Goal: Information Seeking & Learning: Learn about a topic

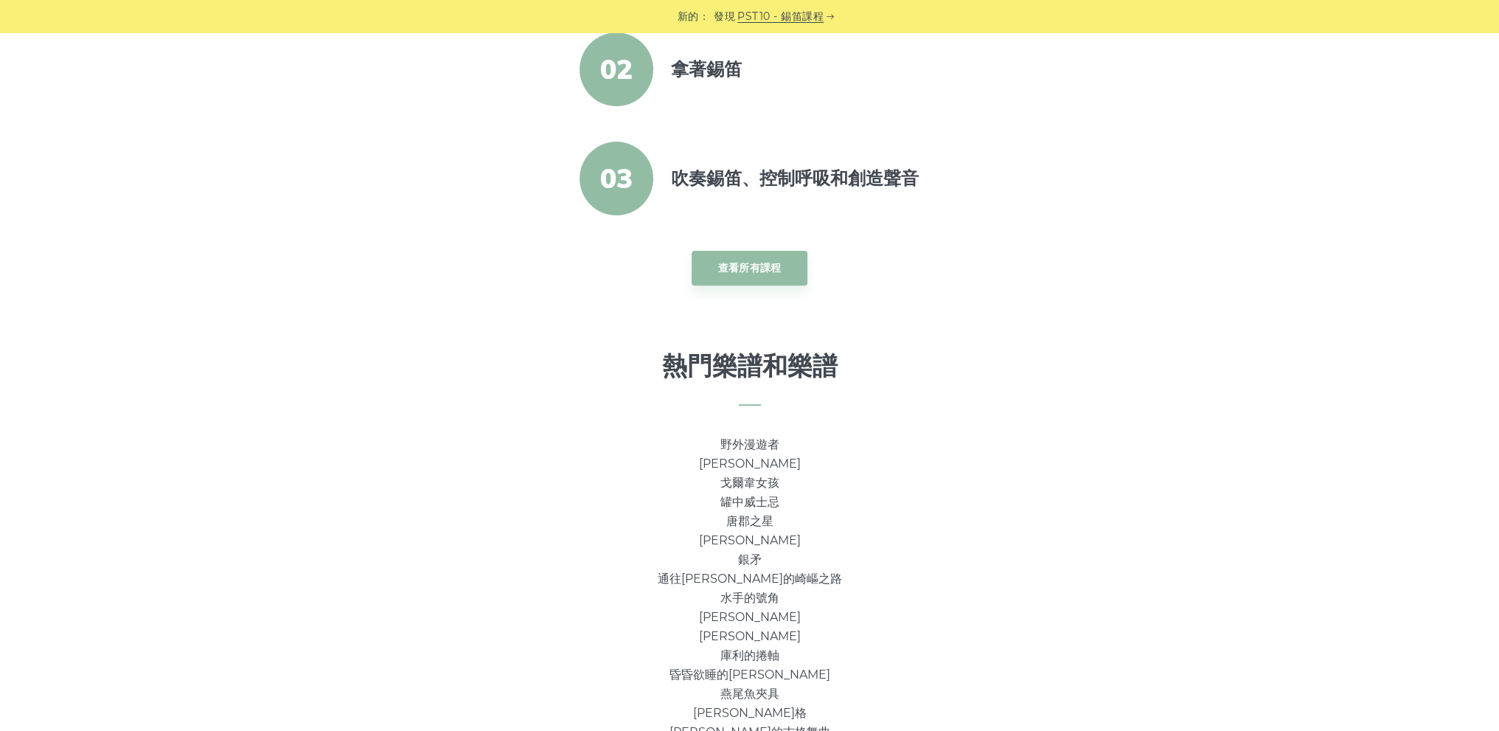
scroll to position [664, 0]
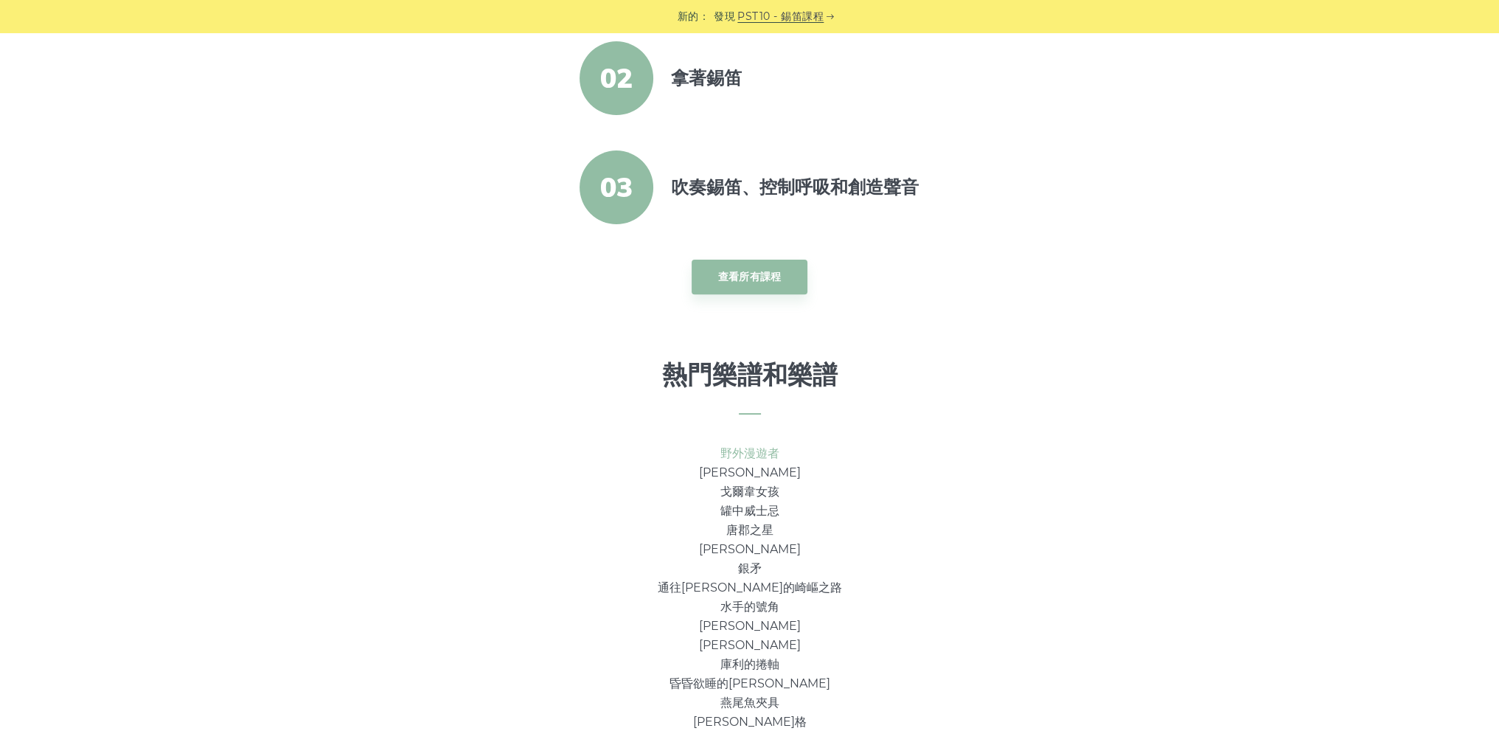
click at [764, 453] on font "野外漫遊者" at bounding box center [749, 453] width 59 height 14
click at [753, 504] on font "罐中威士忌" at bounding box center [749, 511] width 59 height 14
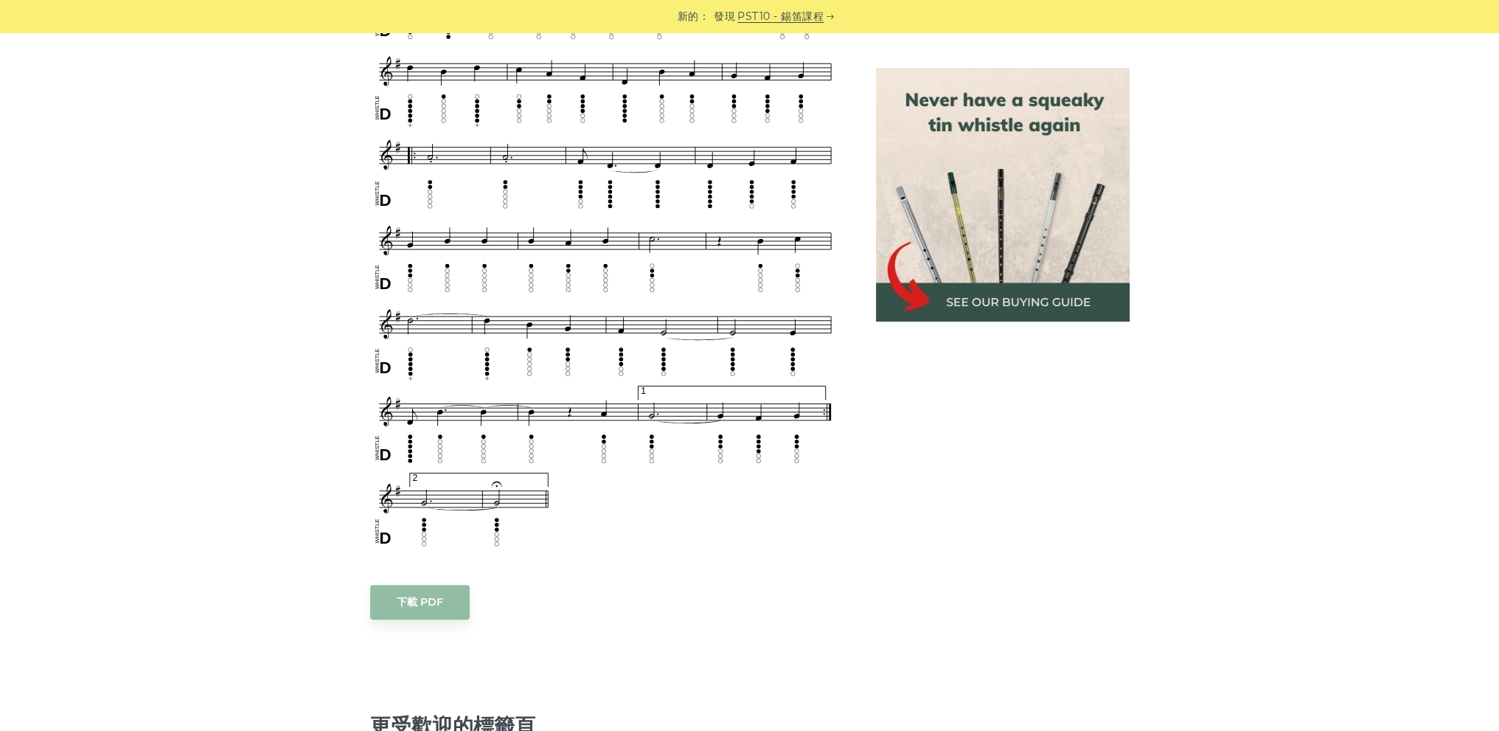
scroll to position [811, 0]
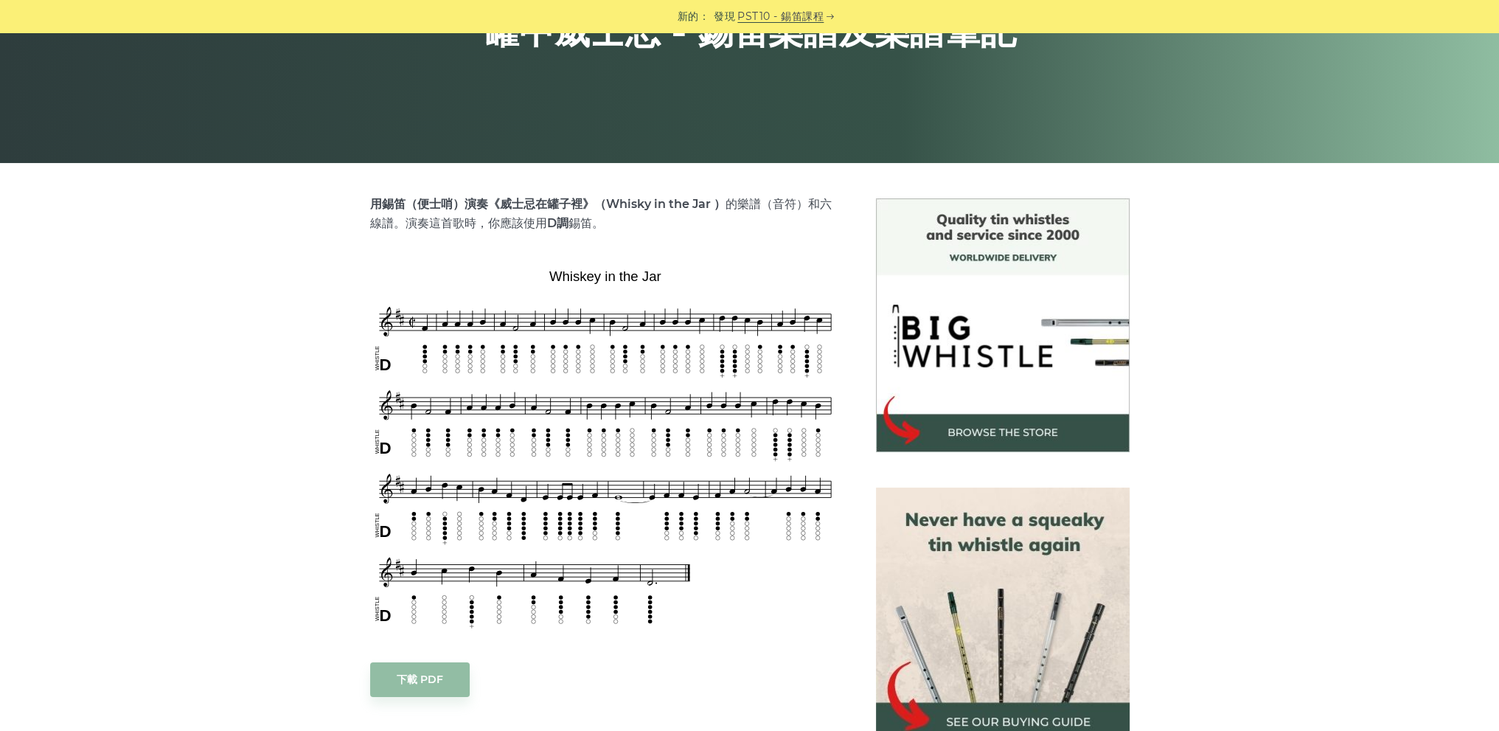
scroll to position [295, 0]
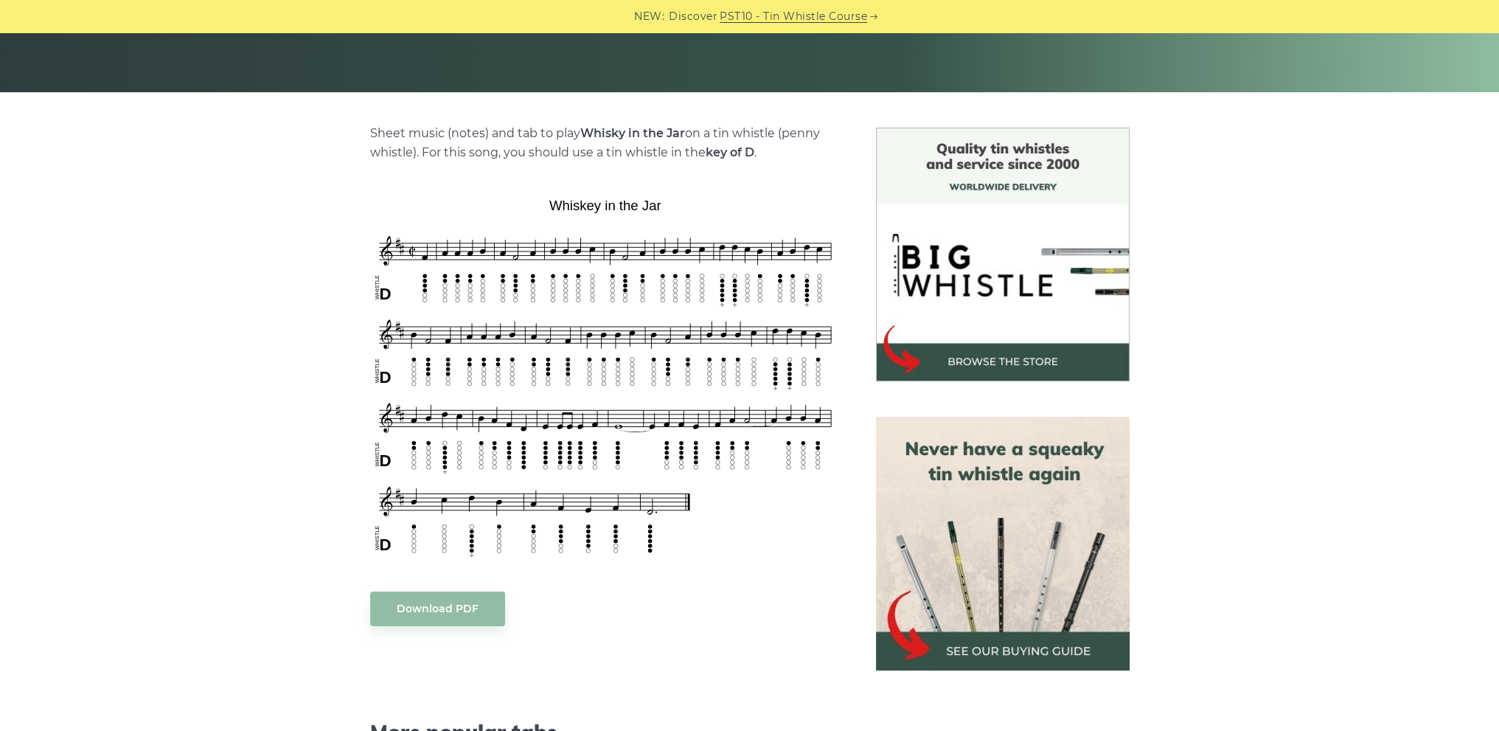
scroll to position [252, 0]
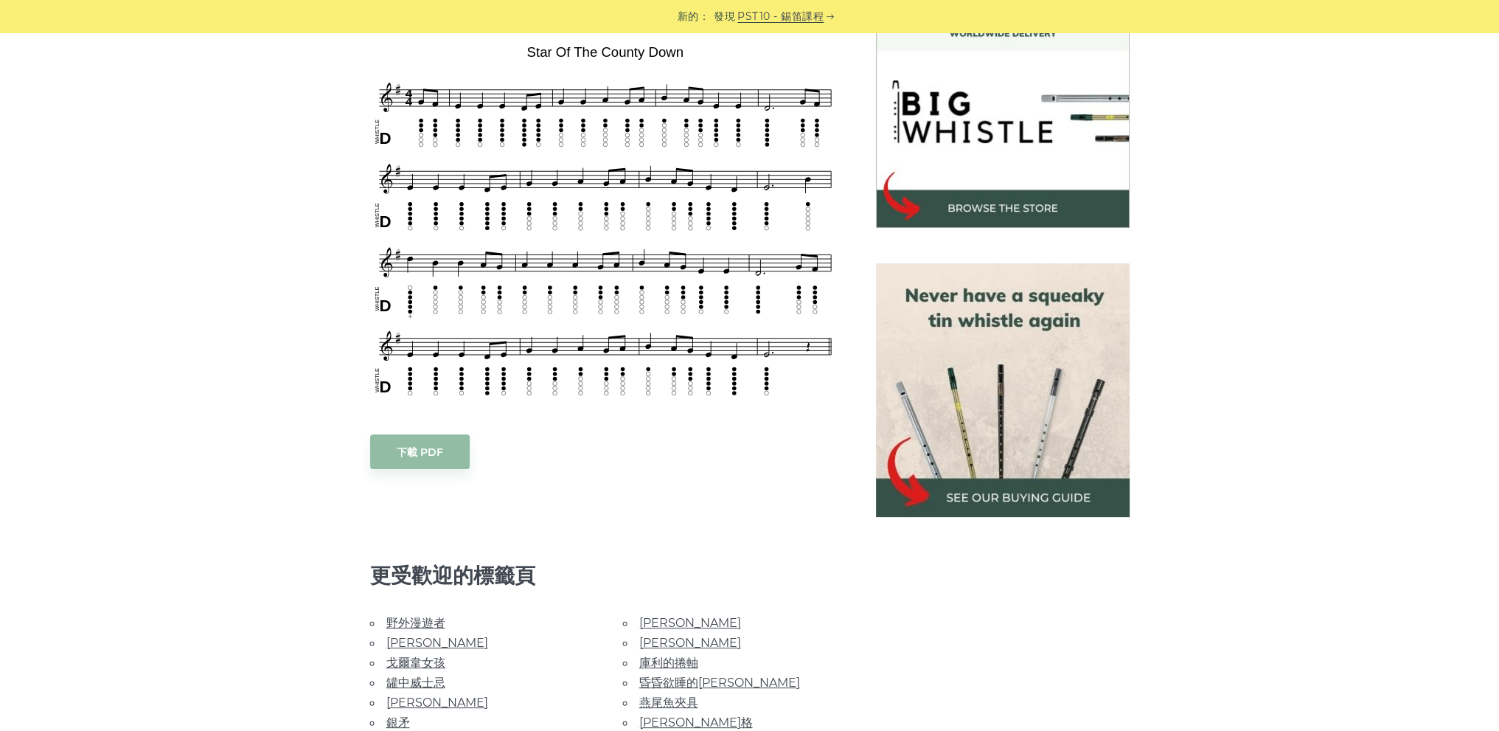
scroll to position [516, 0]
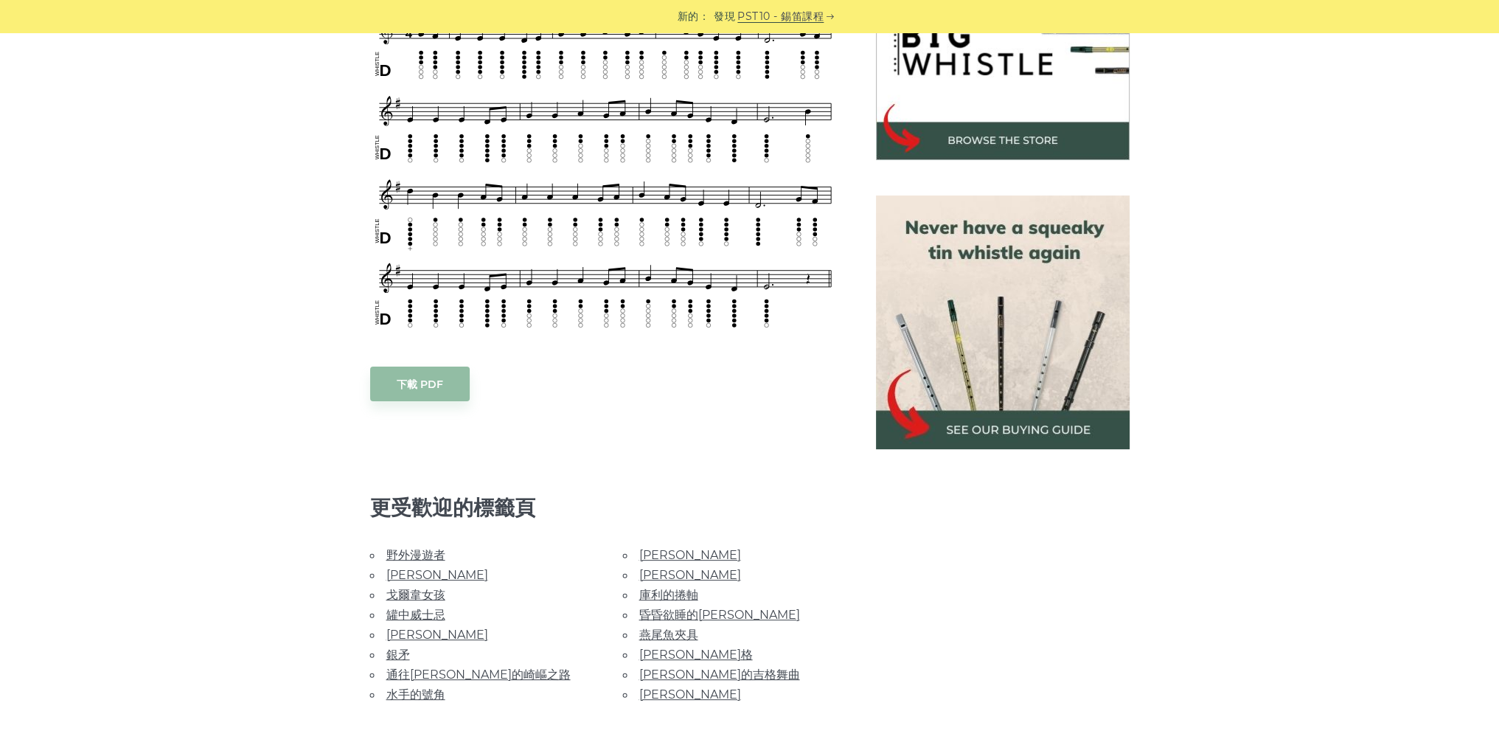
click at [406, 588] on font "戈爾韋女孩" at bounding box center [415, 595] width 59 height 14
click at [403, 630] on font "[PERSON_NAME]" at bounding box center [437, 634] width 102 height 14
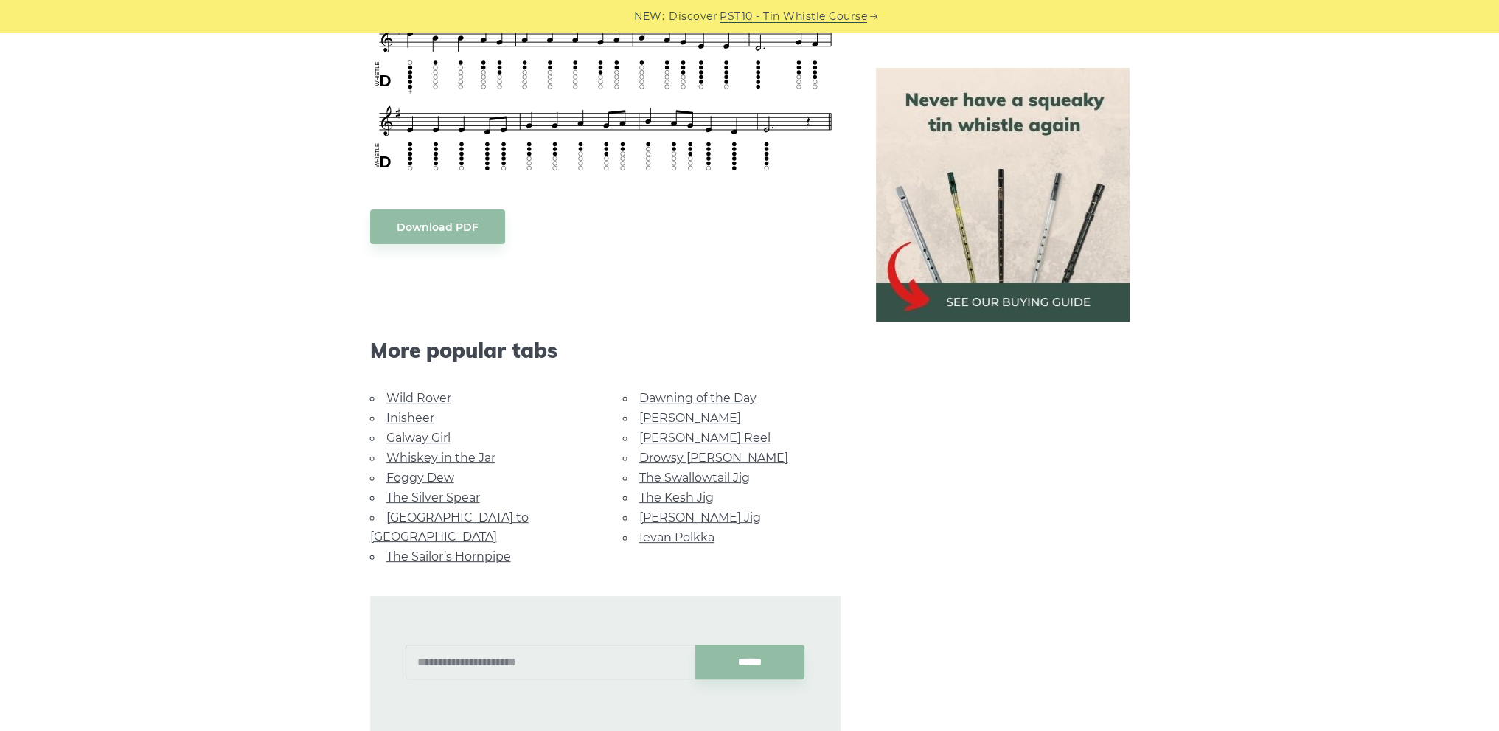
scroll to position [811, 0]
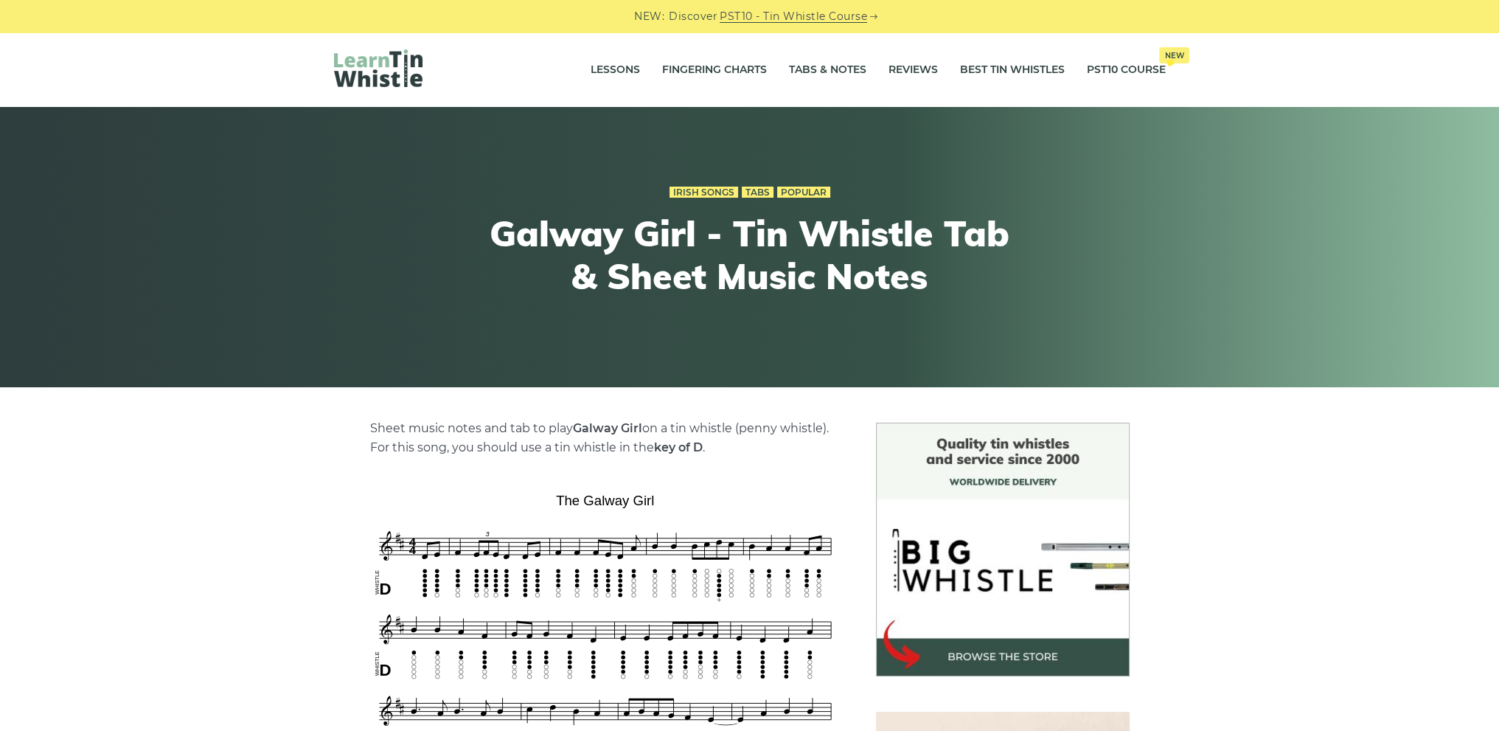
scroll to position [369, 0]
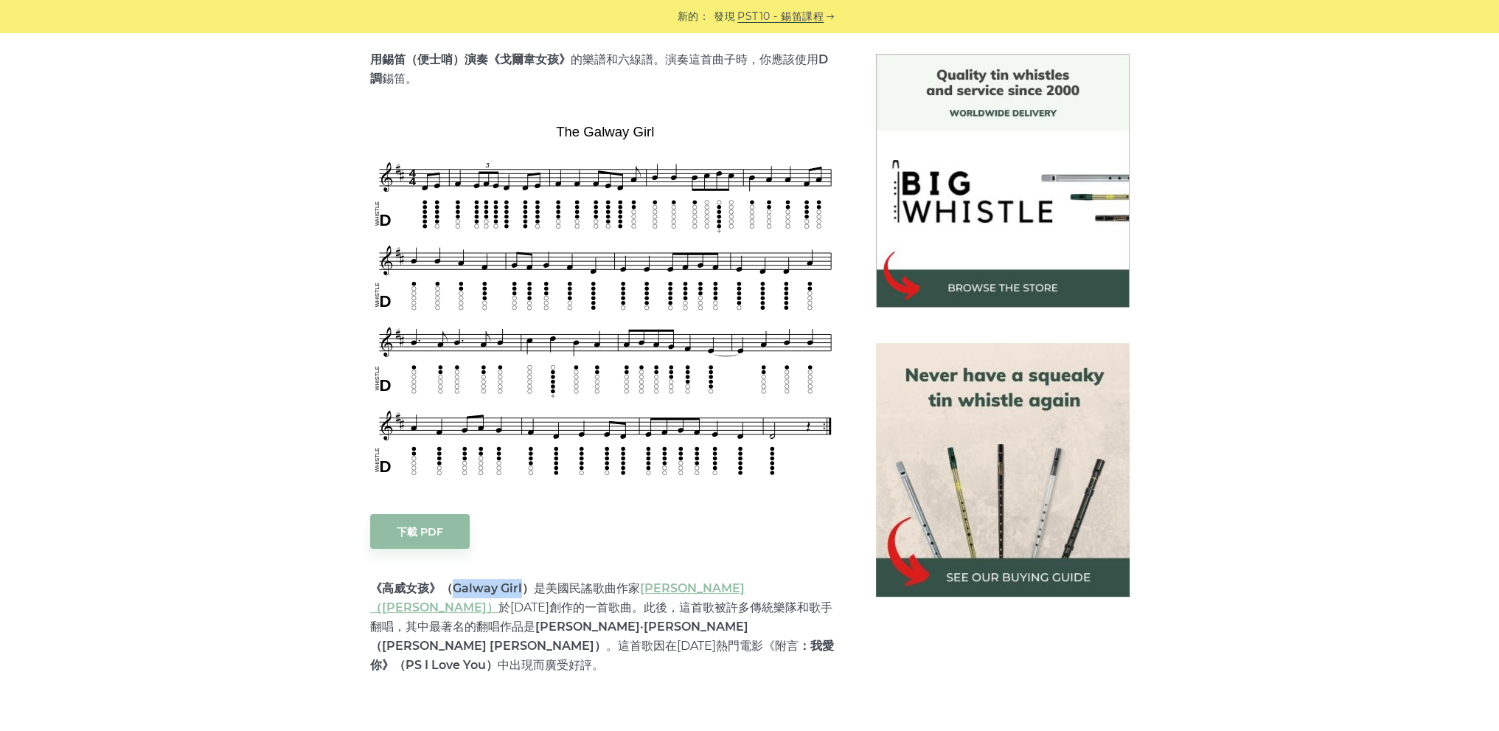
drag, startPoint x: 448, startPoint y: 583, endPoint x: 569, endPoint y: 439, distance: 188.0
click at [513, 586] on font "《高威女孩》（Galway Girl）" at bounding box center [452, 588] width 164 height 14
copy font "Galway Girl"
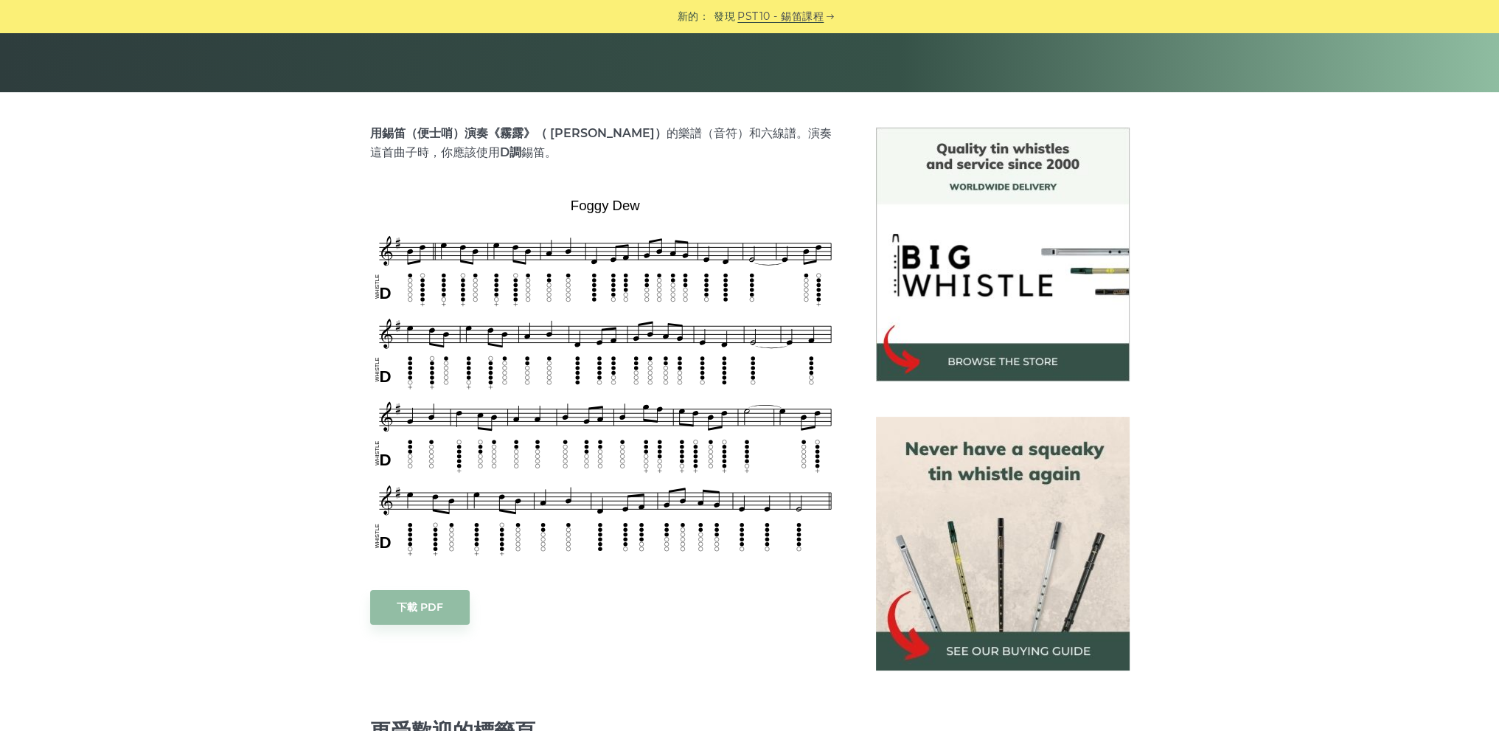
scroll to position [221, 0]
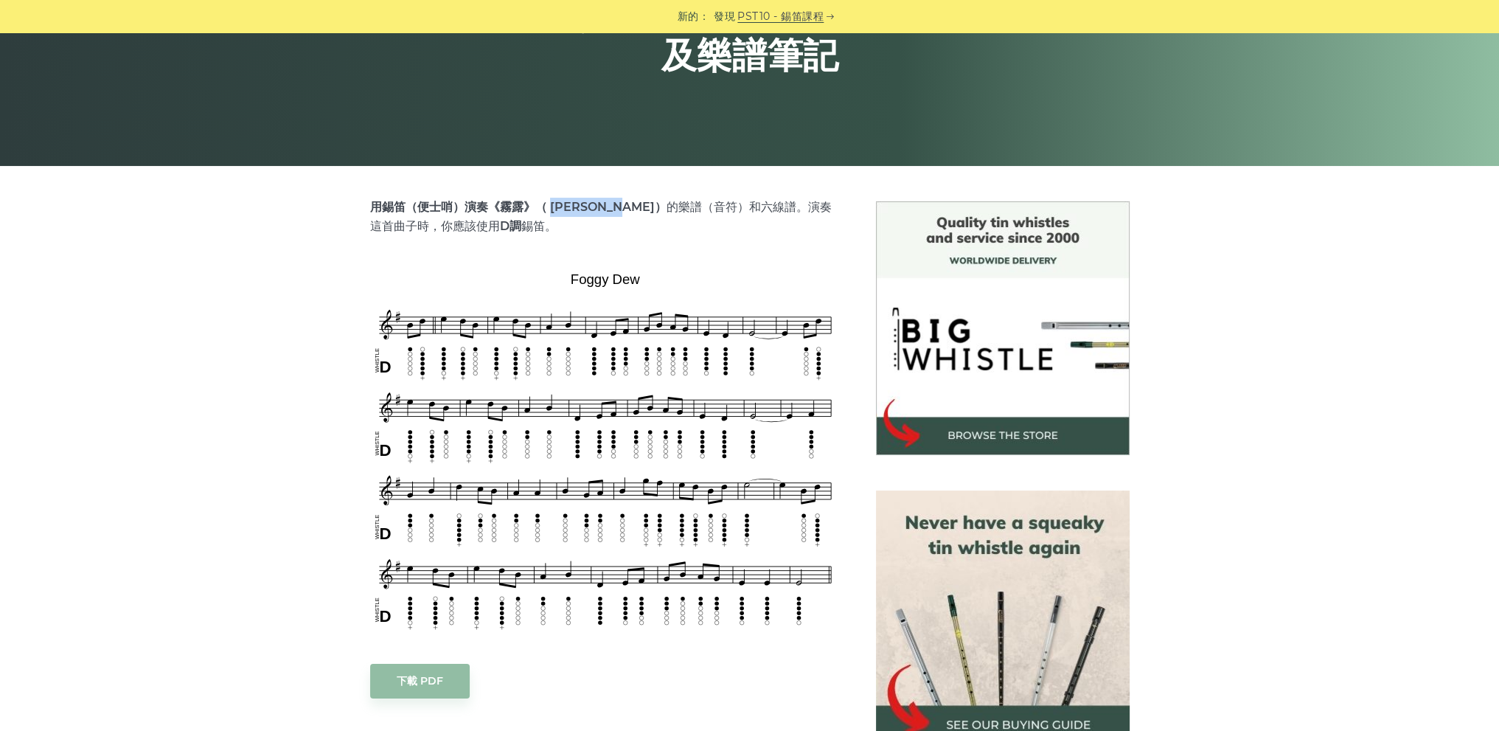
drag, startPoint x: 543, startPoint y: 205, endPoint x: 613, endPoint y: 206, distance: 70.1
click at [613, 206] on font "用錫笛（便士哨）演奏《霧露》（ Foggy Dew）" at bounding box center [518, 207] width 296 height 14
copy font "Foggy Dew"
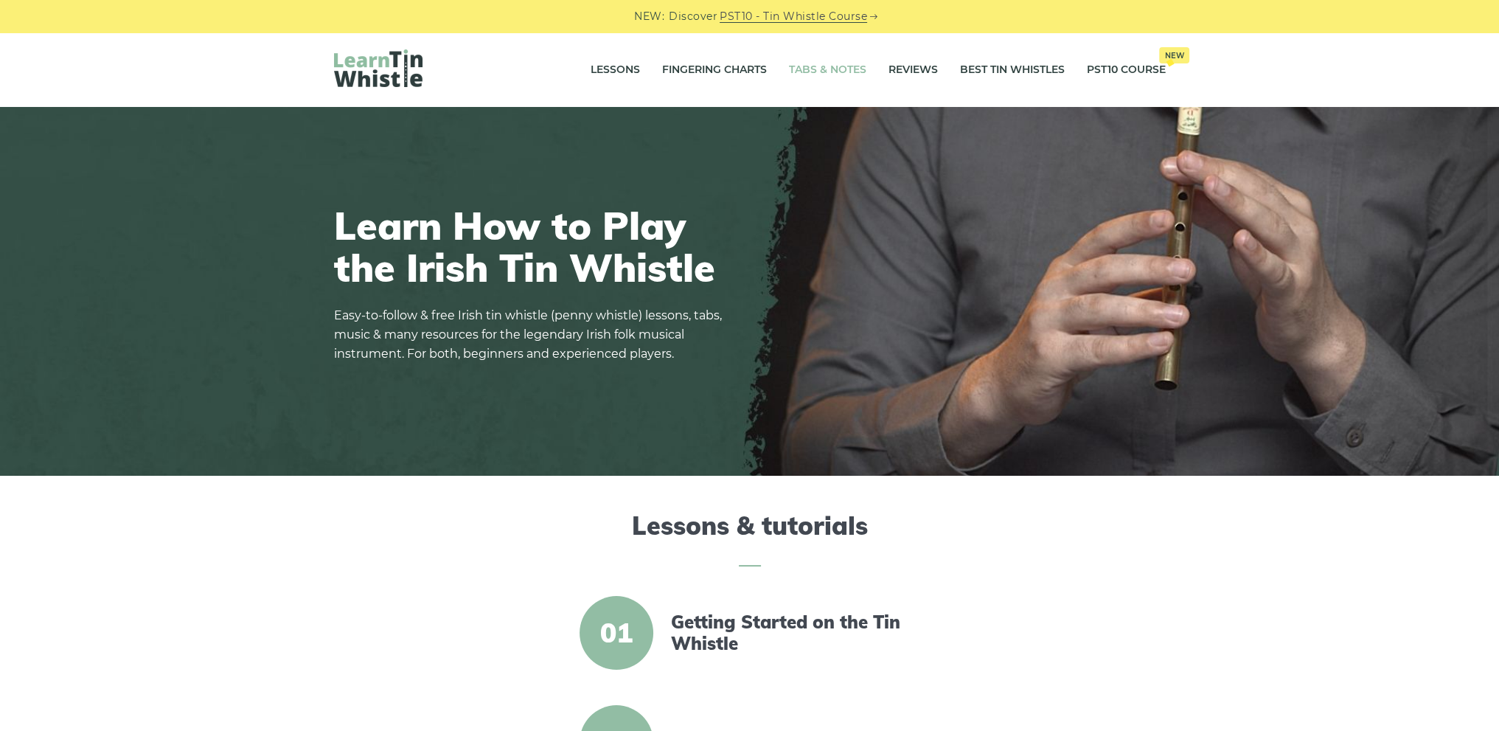
click at [829, 66] on link "Tabs & Notes" at bounding box center [827, 70] width 77 height 37
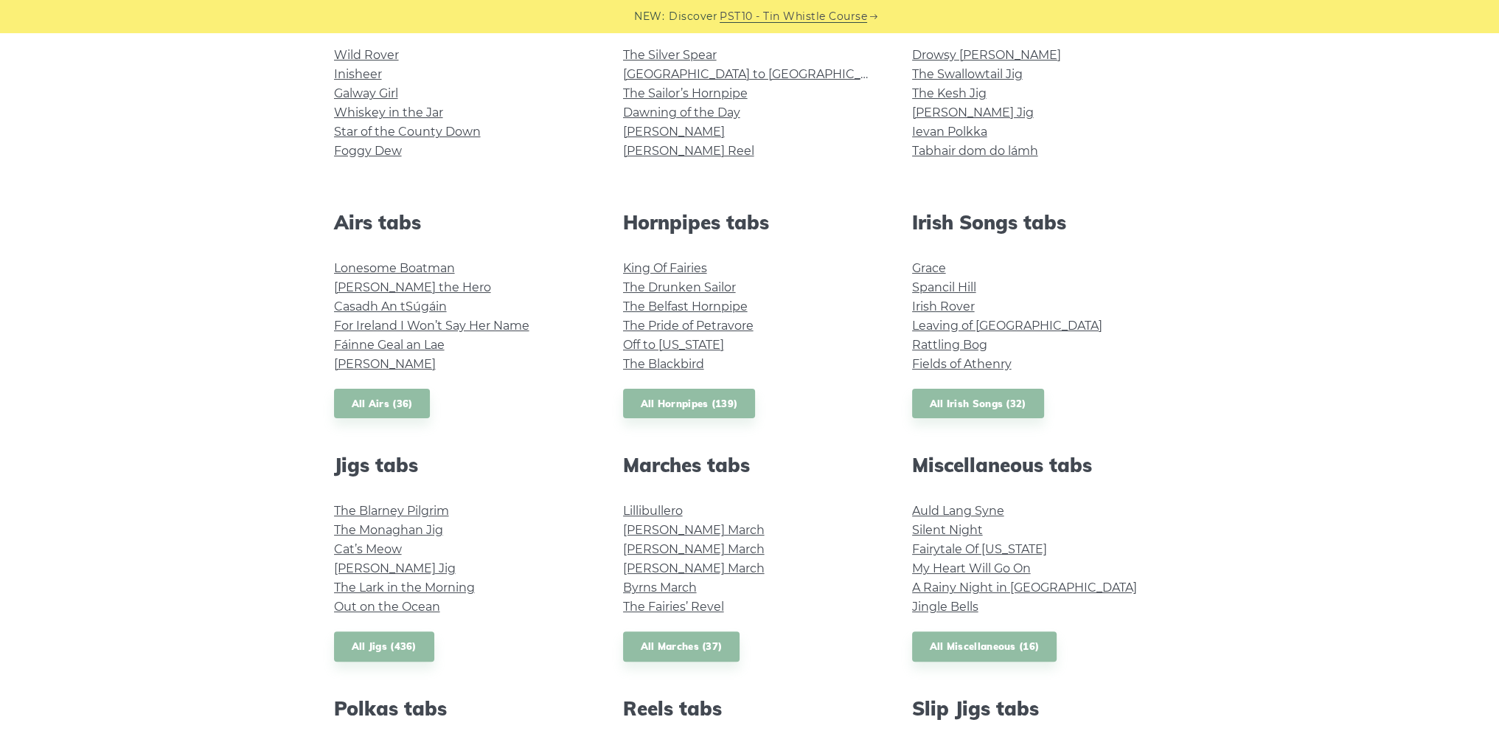
scroll to position [369, 0]
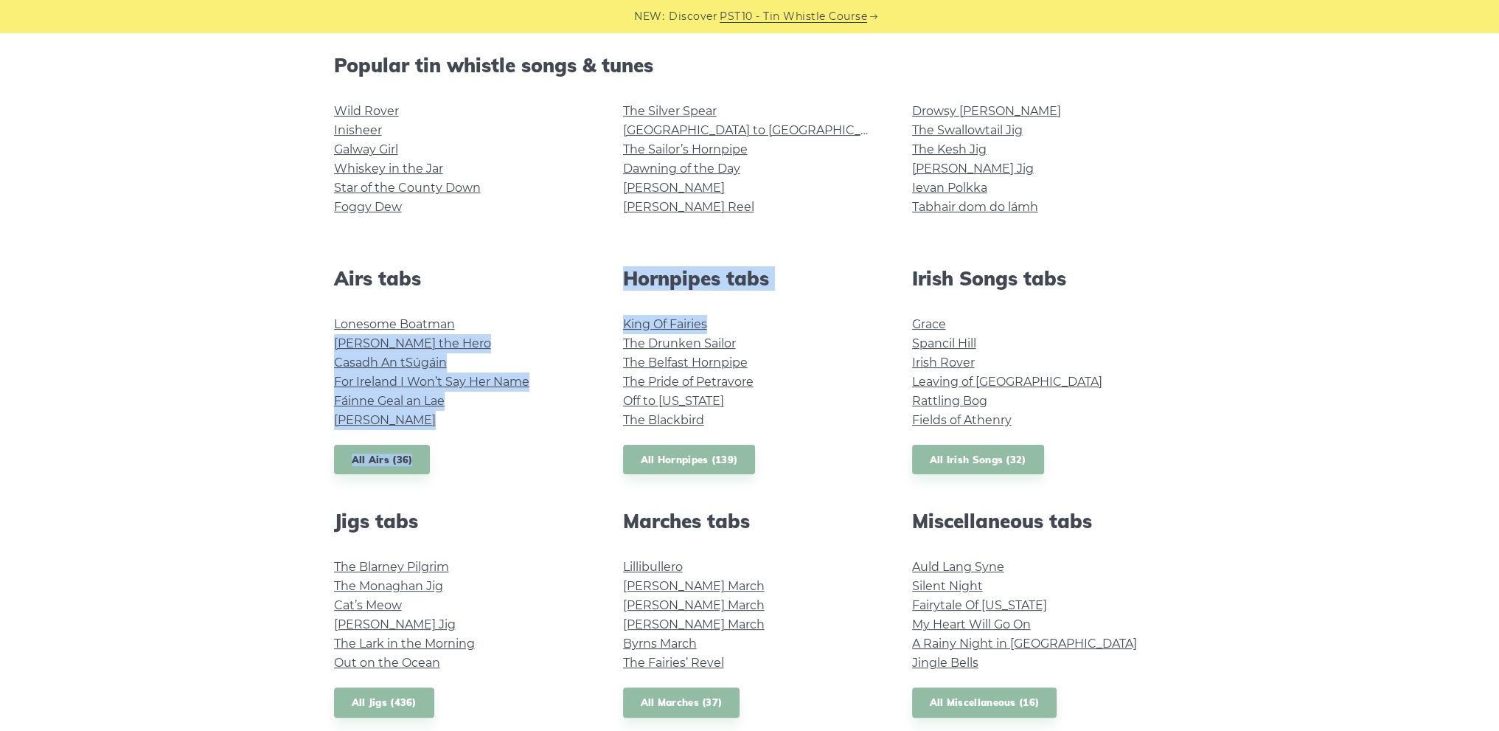
drag, startPoint x: 604, startPoint y: 318, endPoint x: 752, endPoint y: 319, distance: 148.2
click at [752, 319] on div "Popular tin whistle songs & tunes Wild Rover Inisheer Galway Girl Whiskey in th…" at bounding box center [749, 646] width 867 height 1185
click at [781, 323] on li "King Of Fairies" at bounding box center [750, 324] width 254 height 19
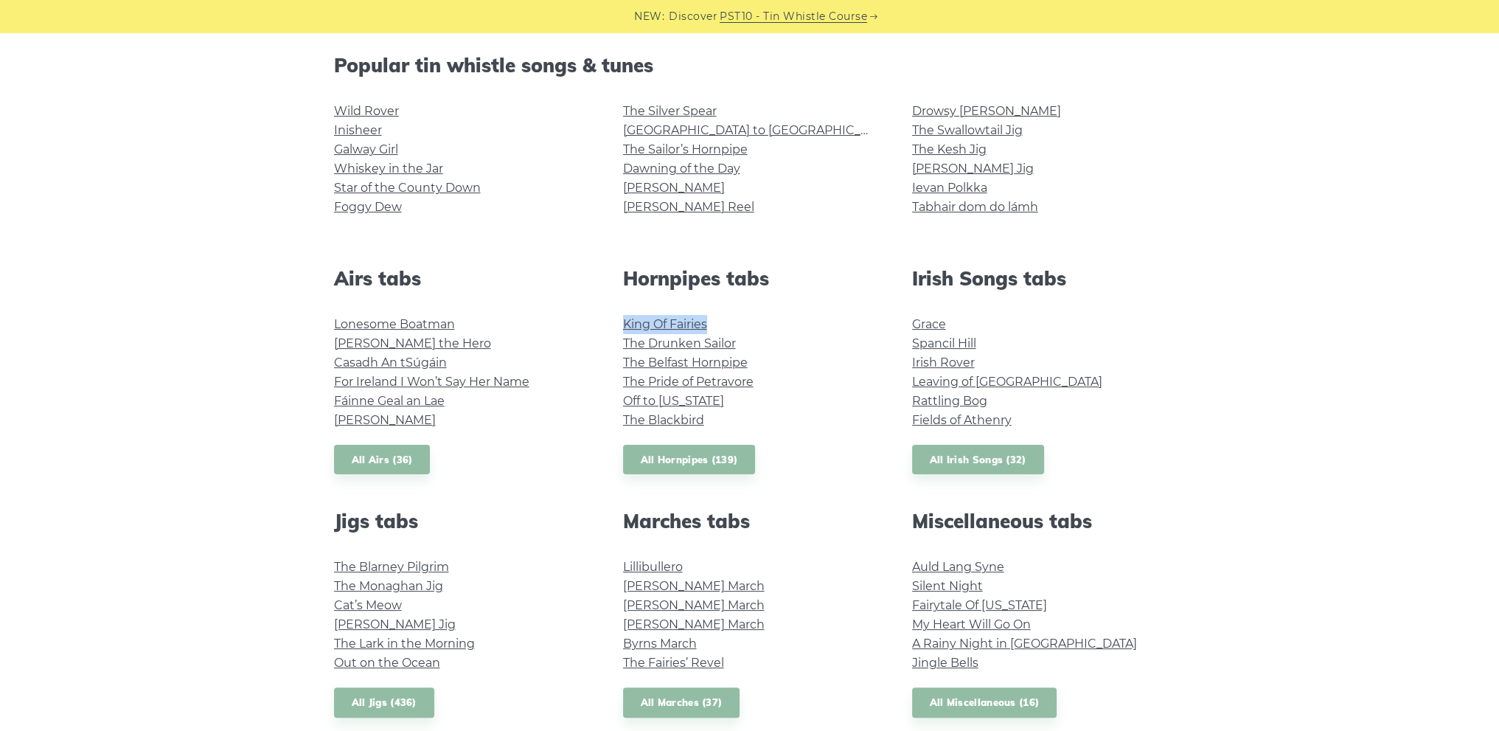
drag, startPoint x: 619, startPoint y: 321, endPoint x: 734, endPoint y: 327, distance: 115.2
click at [734, 327] on div "Hornpipes tabs King Of Fairies The Drunken Sailor The Belfast Hornpipe The Prid…" at bounding box center [749, 371] width 289 height 208
copy link "King Of Fairies"
click at [675, 325] on link "King Of Fairies" at bounding box center [665, 324] width 84 height 14
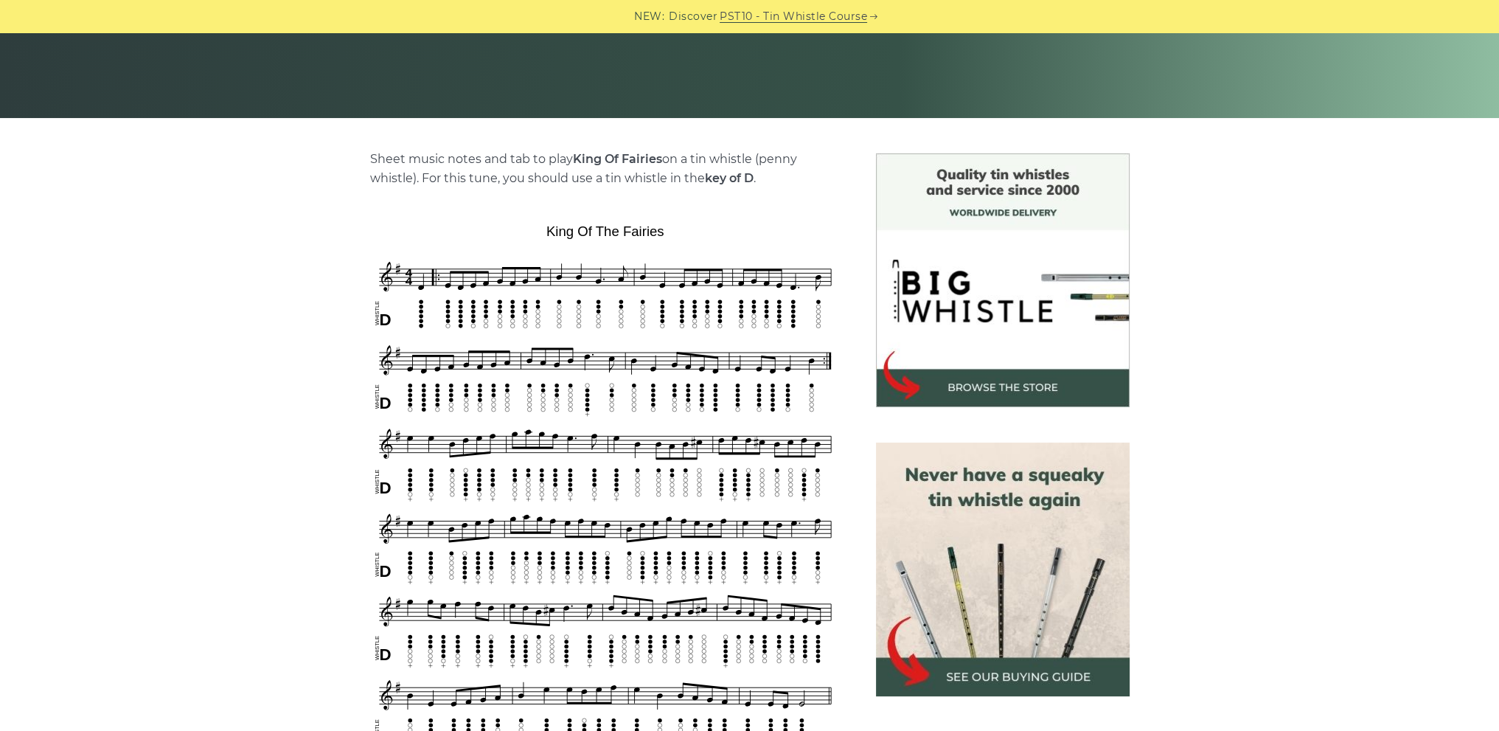
scroll to position [295, 0]
